Goal: Task Accomplishment & Management: Manage account settings

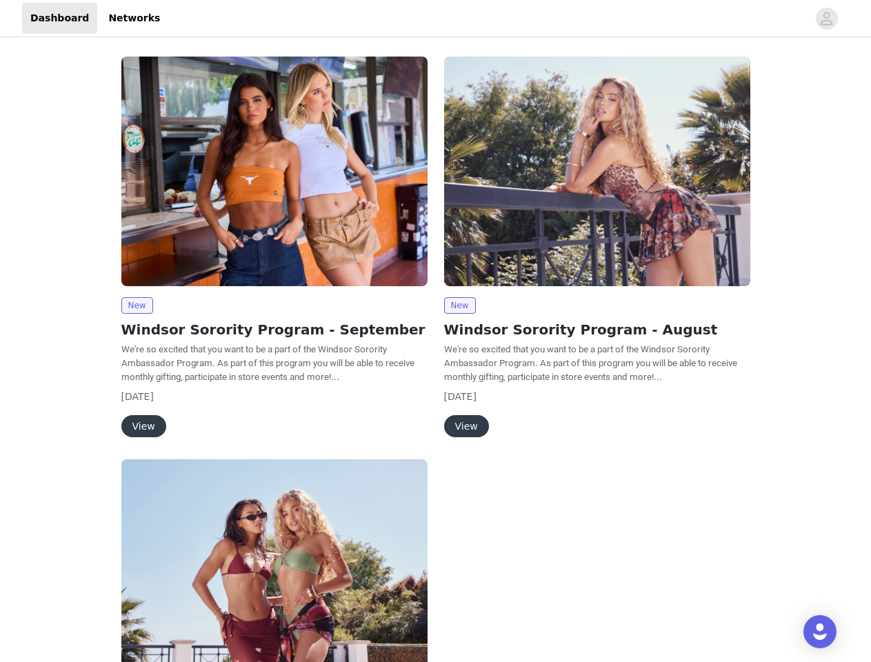
click at [436, 331] on div "New Windsor Sorority Program - August We're so excited that you want to be a pa…" at bounding box center [597, 249] width 323 height 403
click at [435, 19] on div at bounding box center [488, 18] width 640 height 31
click at [827, 19] on icon "avatar" at bounding box center [826, 19] width 13 height 22
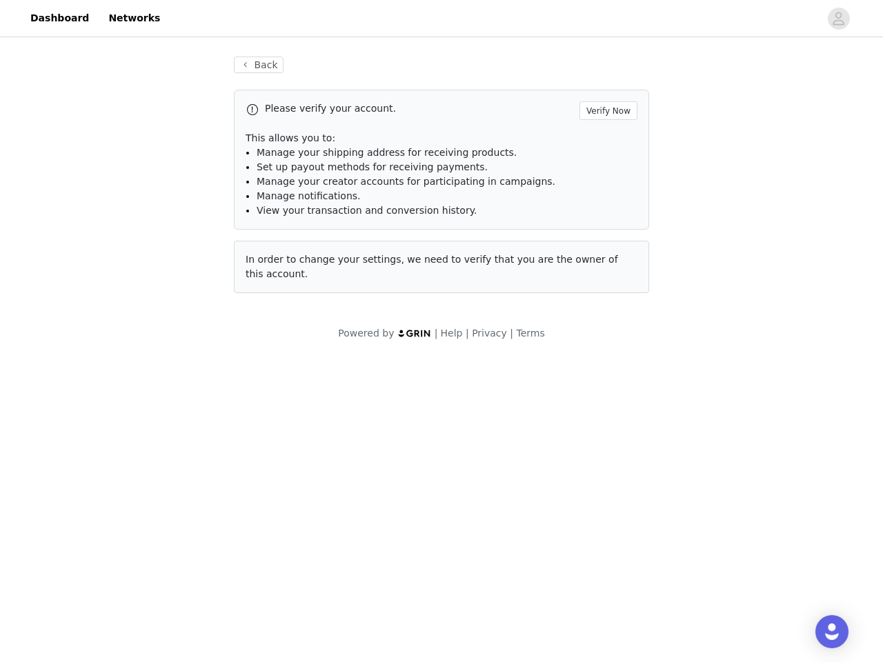
click at [137, 306] on div "Back Please verify your account. Verify Now This allows you to: Manage your shi…" at bounding box center [441, 198] width 883 height 317
click at [143, 426] on body "Dashboard Networks Back Please verify your account. Verify Now This allows you …" at bounding box center [441, 331] width 883 height 662
click at [597, 171] on li "Set up payout methods for receiving payments." at bounding box center [447, 167] width 381 height 14
click at [459, 306] on div "Back Please verify your account. Verify Now This allows you to: Manage your shi…" at bounding box center [441, 183] width 448 height 286
click at [466, 426] on body "Dashboard Networks Back Please verify your account. Verify Now This allows you …" at bounding box center [441, 331] width 883 height 662
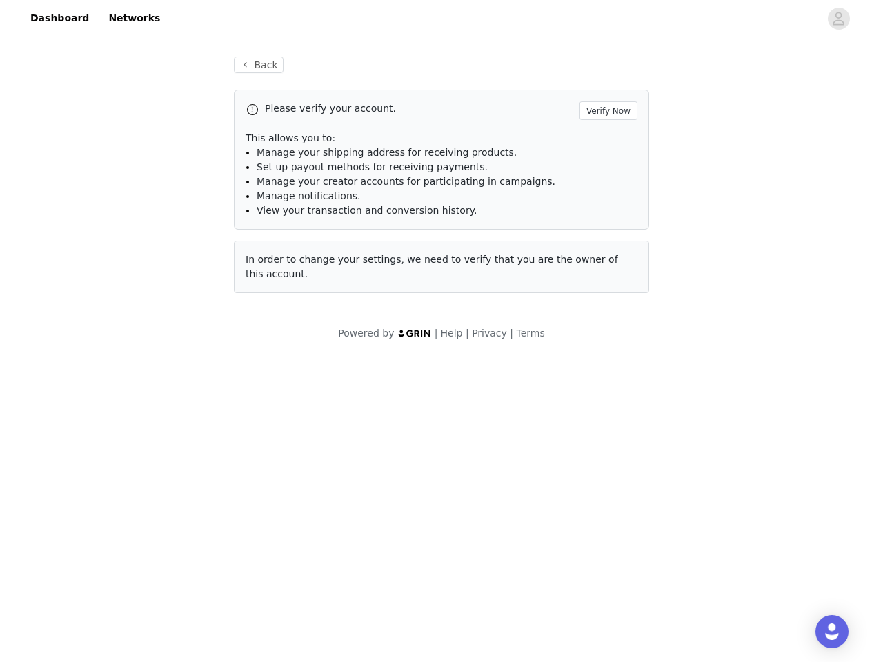
click at [275, 561] on body "Dashboard Networks Back Please verify your account. Verify Now This allows you …" at bounding box center [441, 331] width 883 height 662
